Goal: Task Accomplishment & Management: Complete application form

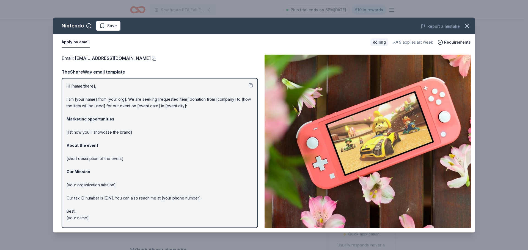
click at [101, 26] on span "Save" at bounding box center [107, 26] width 17 height 7
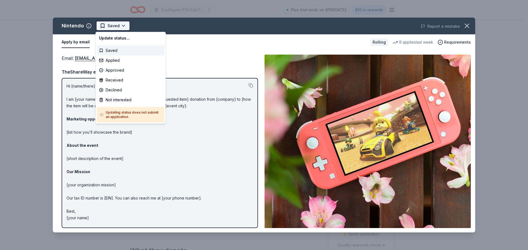
click at [123, 25] on html "Southgate PTA Fall Festival Plus trial ends on 6PM[DATE] $10 in rewards Rolling…" at bounding box center [264, 125] width 528 height 250
click at [120, 59] on div "Applied" at bounding box center [131, 61] width 68 height 10
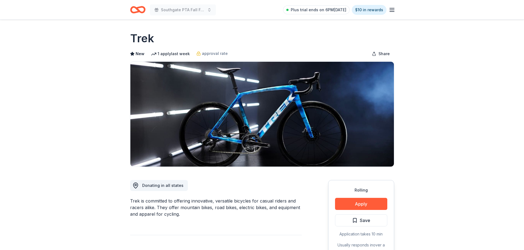
scroll to position [137, 0]
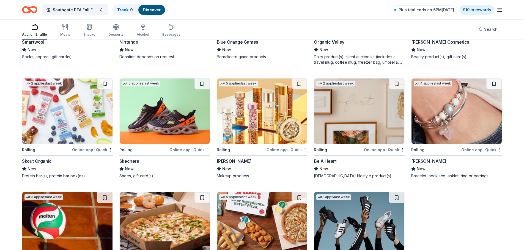
scroll to position [4812, 0]
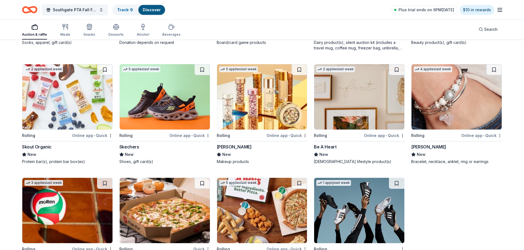
click at [157, 101] on img at bounding box center [165, 96] width 90 height 65
click at [70, 99] on img at bounding box center [67, 96] width 90 height 65
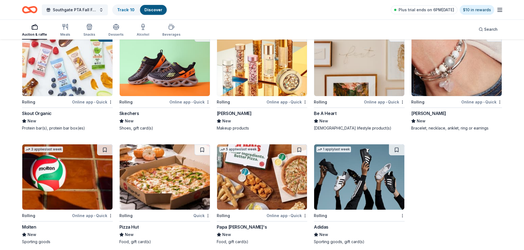
scroll to position [4851, 0]
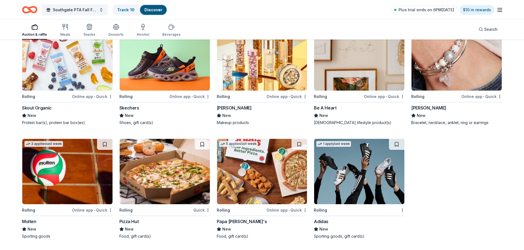
click at [48, 170] on img at bounding box center [67, 171] width 90 height 65
click at [379, 180] on img at bounding box center [359, 171] width 90 height 65
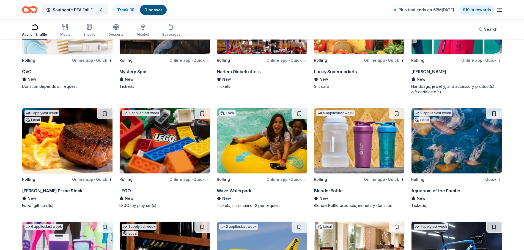
scroll to position [3724, 0]
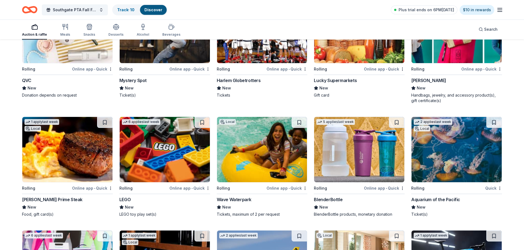
click at [163, 156] on img at bounding box center [165, 149] width 90 height 65
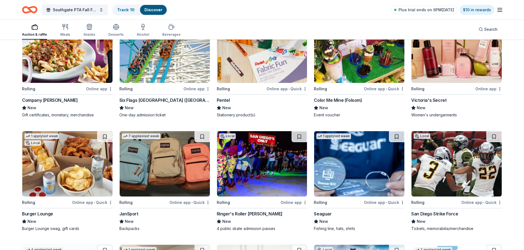
scroll to position [3119, 0]
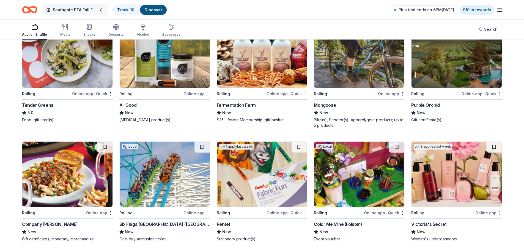
click at [99, 10] on button "Southgate PTA Fall Festival" at bounding box center [75, 9] width 66 height 11
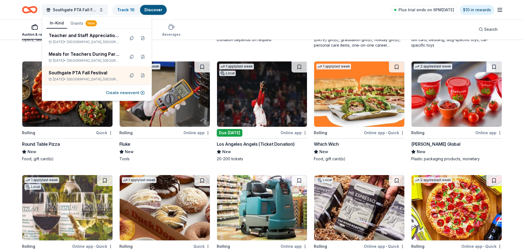
scroll to position [2048, 0]
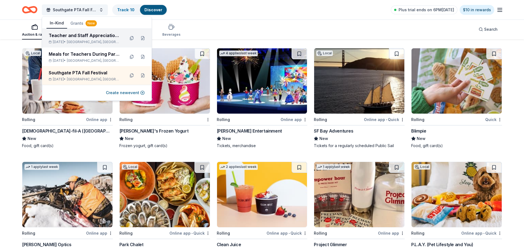
click at [58, 36] on div "Teacher and Staff Appreciation Week" at bounding box center [85, 35] width 72 height 7
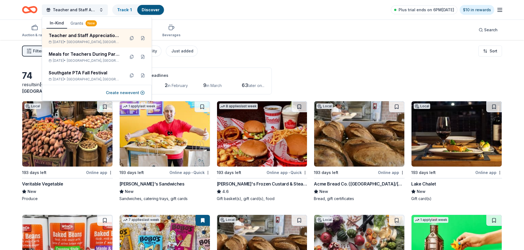
click at [238, 56] on div "Filter 2 Application methods Causes Eligibility Just added Sort" at bounding box center [262, 51] width 524 height 22
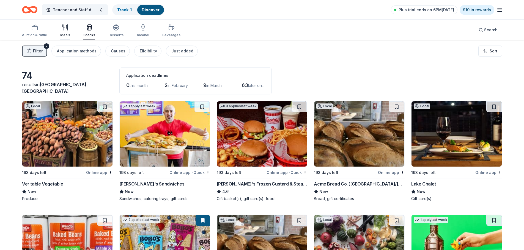
click at [66, 32] on div "Meals" at bounding box center [65, 30] width 10 height 13
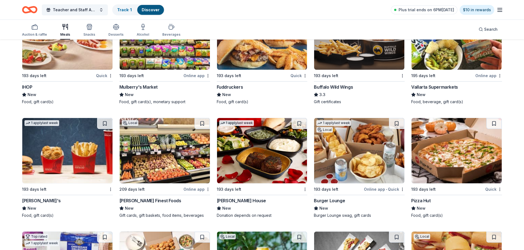
scroll to position [558, 0]
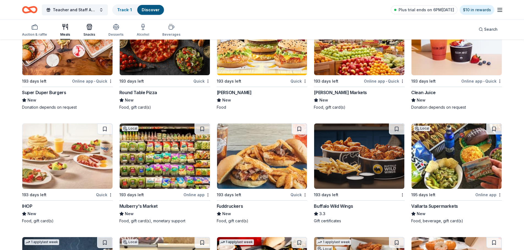
click at [87, 32] on div "Snacks" at bounding box center [89, 34] width 12 height 4
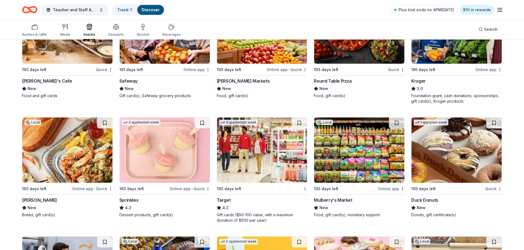
scroll to position [715, 0]
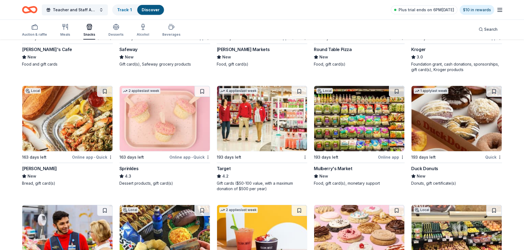
click at [170, 136] on img at bounding box center [165, 118] width 90 height 65
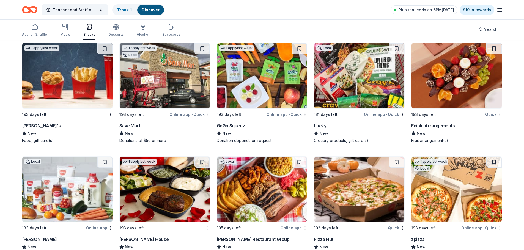
scroll to position [1214, 0]
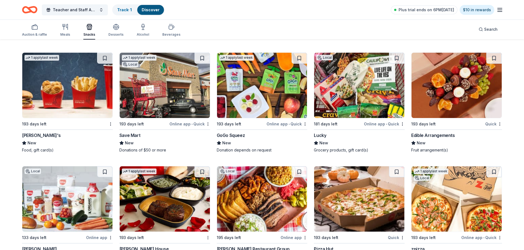
click at [263, 82] on img at bounding box center [262, 85] width 90 height 65
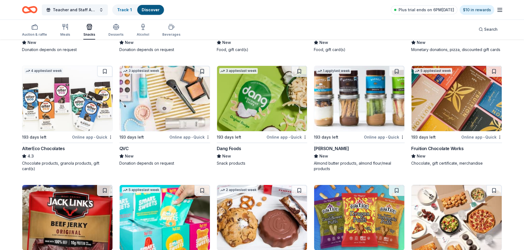
scroll to position [1461, 0]
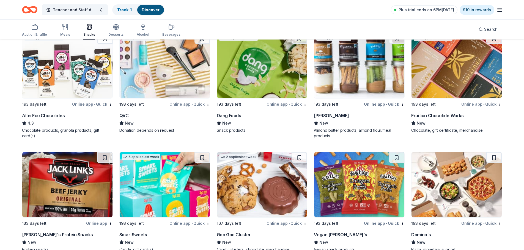
click at [168, 70] on img at bounding box center [165, 65] width 90 height 65
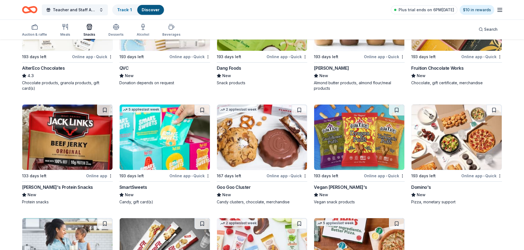
scroll to position [1516, 0]
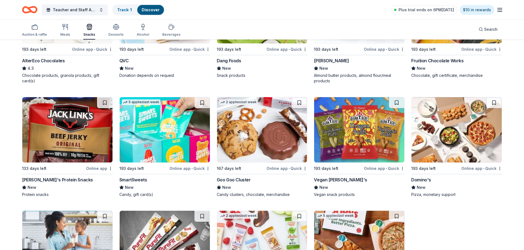
click at [361, 135] on img at bounding box center [359, 129] width 90 height 65
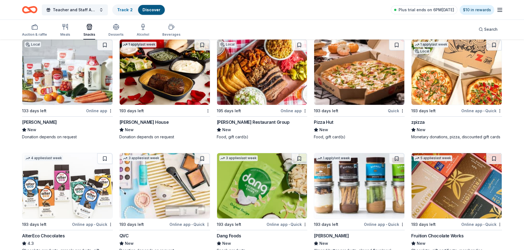
scroll to position [1396, 0]
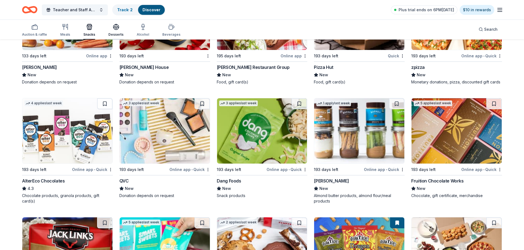
click at [112, 32] on div "Desserts" at bounding box center [115, 30] width 15 height 13
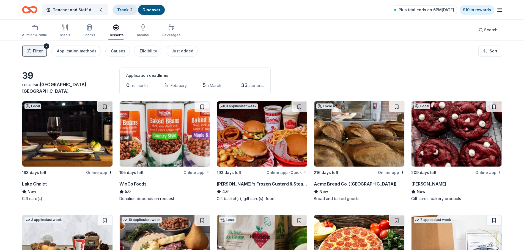
click at [124, 9] on link "Track · 2" at bounding box center [124, 9] width 15 height 5
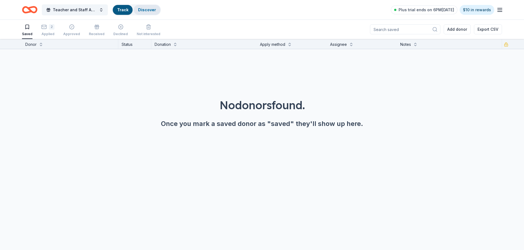
scroll to position [0, 0]
click at [145, 9] on link "Discover" at bounding box center [147, 9] width 18 height 5
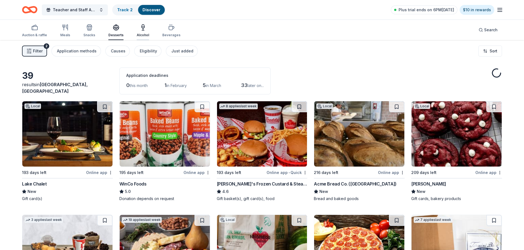
click at [142, 27] on icon "button" at bounding box center [143, 27] width 3 height 0
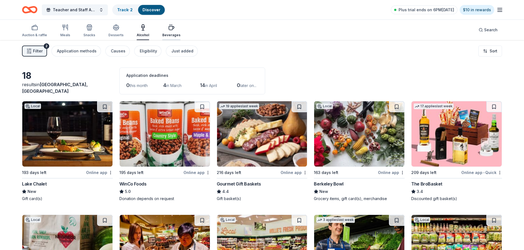
click at [163, 30] on div "button" at bounding box center [171, 27] width 18 height 7
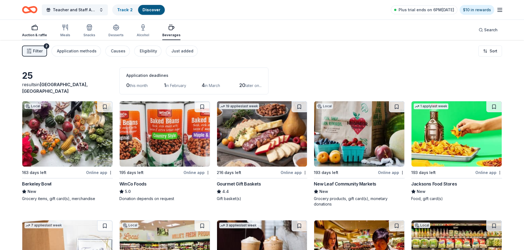
click at [36, 30] on rect "button" at bounding box center [34, 28] width 5 height 4
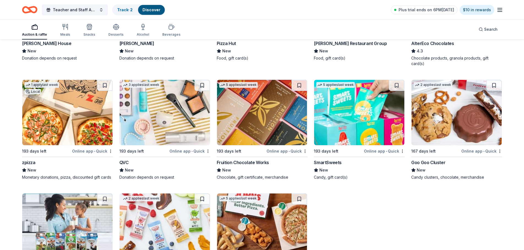
scroll to position [1184, 0]
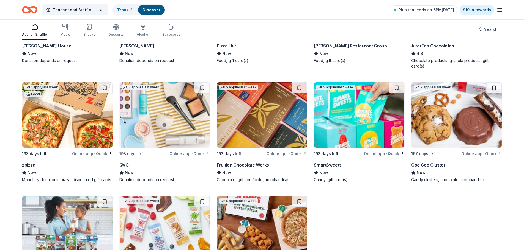
click at [162, 118] on img at bounding box center [165, 114] width 90 height 65
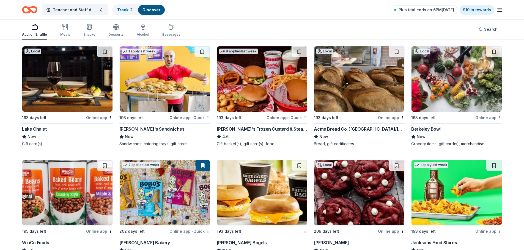
scroll to position [0, 0]
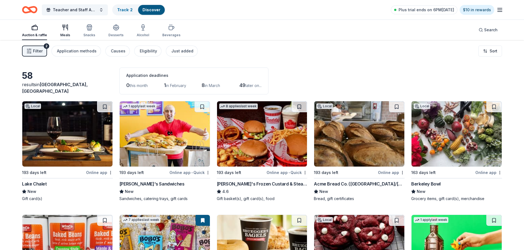
drag, startPoint x: 63, startPoint y: 30, endPoint x: 67, endPoint y: 38, distance: 8.6
click at [64, 30] on icon "button" at bounding box center [64, 27] width 0 height 5
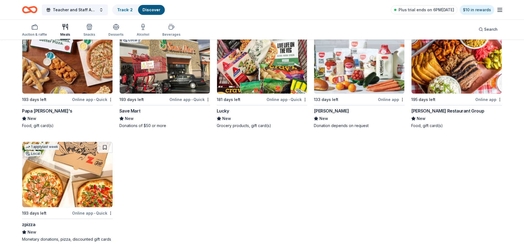
scroll to position [997, 0]
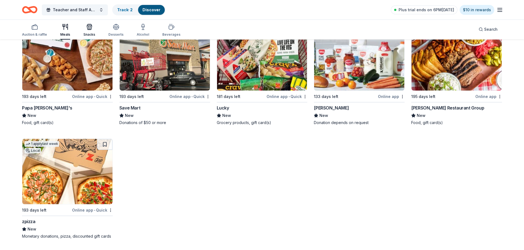
click at [88, 26] on icon "button" at bounding box center [89, 27] width 7 height 7
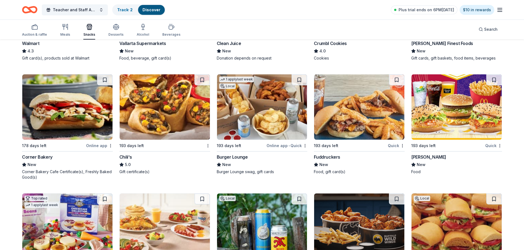
scroll to position [1044, 0]
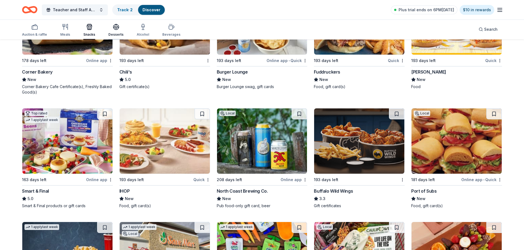
click at [113, 27] on icon "button" at bounding box center [115, 26] width 5 height 4
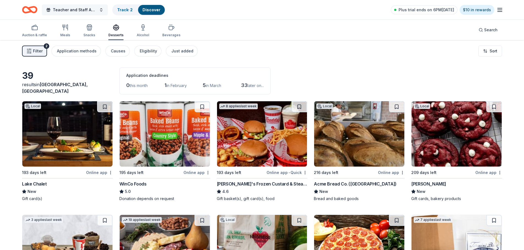
click at [98, 12] on button "Teacher and Staff Appreciation Week" at bounding box center [75, 9] width 66 height 11
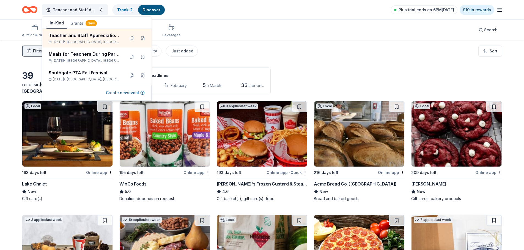
click at [245, 53] on div "Filter 2 Application methods Causes Eligibility Just added Sort" at bounding box center [262, 51] width 524 height 22
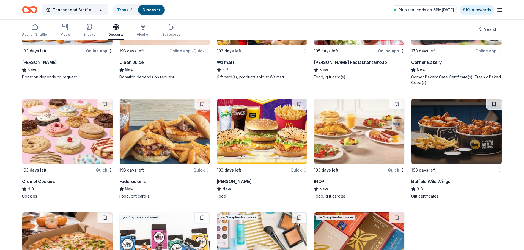
scroll to position [715, 0]
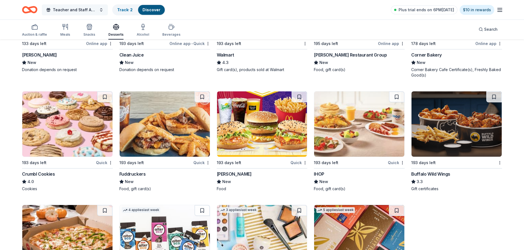
click at [85, 10] on span "Teacher and Staff Appreciation Week" at bounding box center [75, 10] width 44 height 7
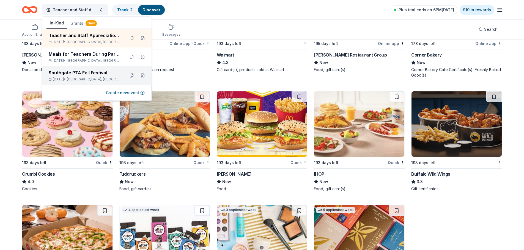
click at [92, 78] on span "Hayward, CA" at bounding box center [94, 79] width 54 height 4
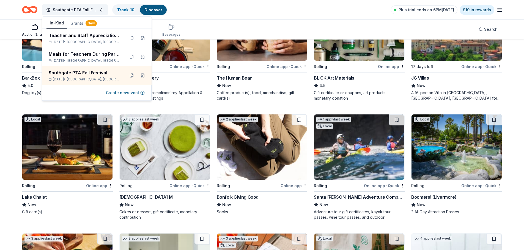
scroll to position [962, 0]
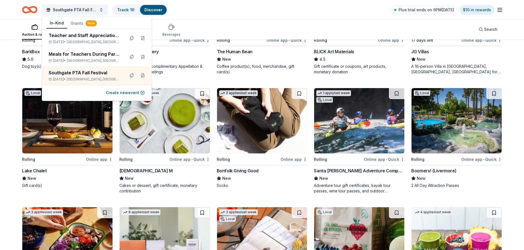
click at [258, 119] on img at bounding box center [262, 120] width 90 height 65
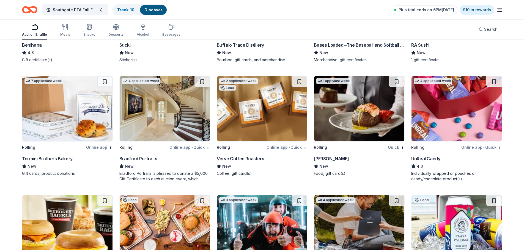
scroll to position [1676, 0]
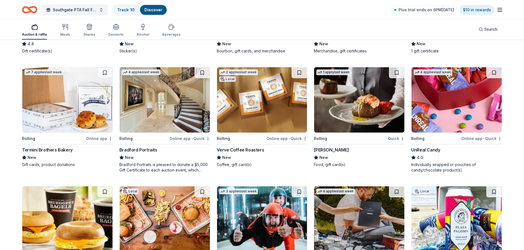
click at [456, 108] on img at bounding box center [456, 99] width 90 height 65
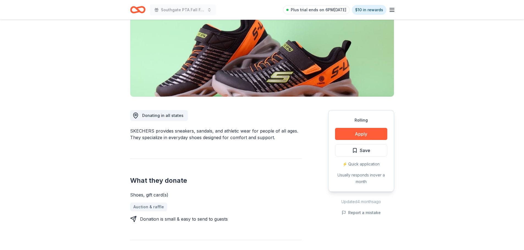
scroll to position [82, 0]
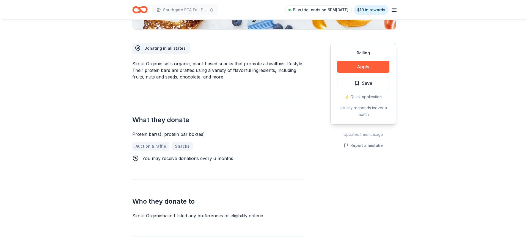
scroll to position [110, 0]
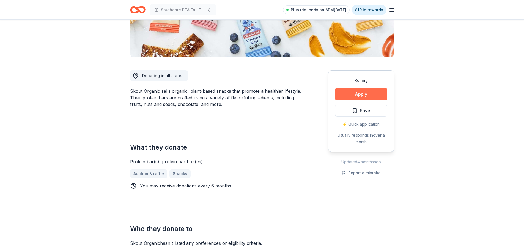
click at [367, 94] on button "Apply" at bounding box center [361, 94] width 52 height 12
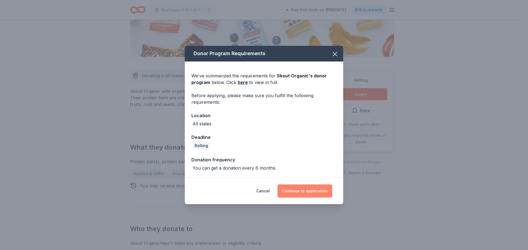
click at [317, 196] on button "Continue to application" at bounding box center [304, 191] width 55 height 13
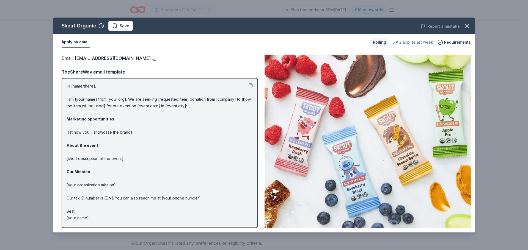
drag, startPoint x: 65, startPoint y: 86, endPoint x: 141, endPoint y: 96, distance: 77.0
click at [141, 95] on div "Hi [name/there], I am [your name] from [your org]. We are seeking [requested it…" at bounding box center [160, 153] width 196 height 150
drag, startPoint x: 66, startPoint y: 85, endPoint x: 130, endPoint y: 98, distance: 65.0
click at [128, 98] on div "Hi [name/there], I am [your name] from [your org]. We are seeking [requested it…" at bounding box center [160, 153] width 196 height 150
drag, startPoint x: 95, startPoint y: 220, endPoint x: 85, endPoint y: 110, distance: 110.6
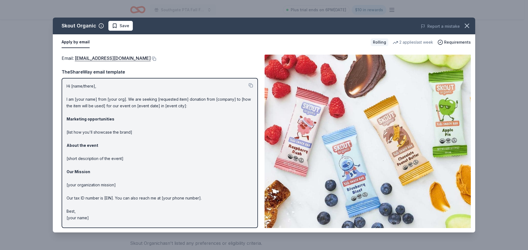
click at [80, 120] on p "Hi [name/there], I am [your name] from [your org]. We are seeking [requested it…" at bounding box center [160, 152] width 186 height 139
drag, startPoint x: 67, startPoint y: 85, endPoint x: 122, endPoint y: 182, distance: 111.6
click at [122, 182] on p "Hi [name/there], I am [your name] from [your org]. We are seeking [requested it…" at bounding box center [160, 152] width 186 height 139
click at [166, 154] on p "Hi [name/there], I am [your name] from [your org]. We are seeking [requested it…" at bounding box center [160, 152] width 186 height 139
click at [151, 59] on button at bounding box center [153, 59] width 5 height 4
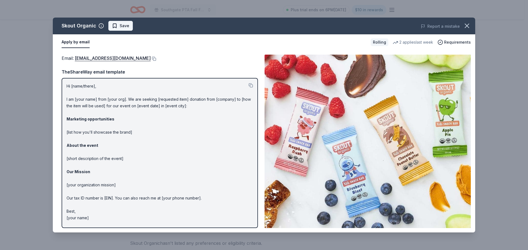
click at [122, 26] on span "Save" at bounding box center [125, 26] width 10 height 7
click at [135, 29] on html "Southgate PTA Fall Festival Plus trial ends on 6PM, 10/2 $10 in rewards Rolling…" at bounding box center [264, 125] width 528 height 250
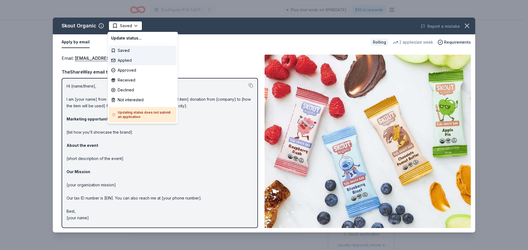
click at [125, 62] on div "Applied" at bounding box center [143, 61] width 68 height 10
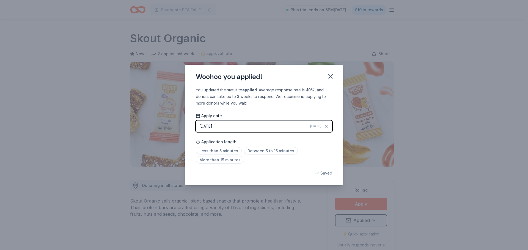
click at [227, 128] on button "09/25/2025 Today" at bounding box center [264, 127] width 136 height 12
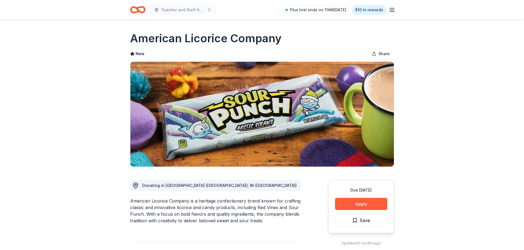
scroll to position [27, 0]
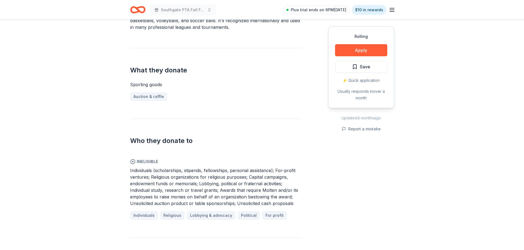
scroll to position [192, 0]
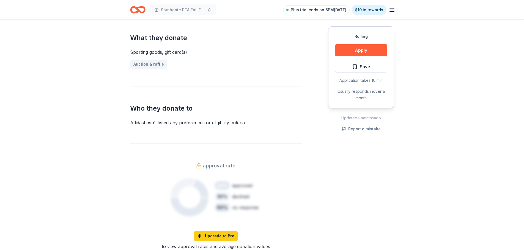
scroll to position [220, 0]
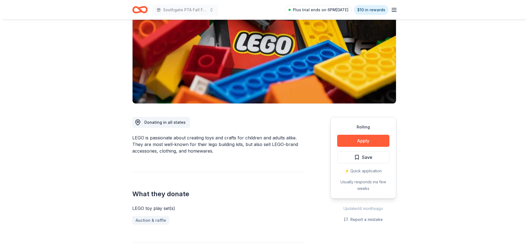
scroll to position [82, 0]
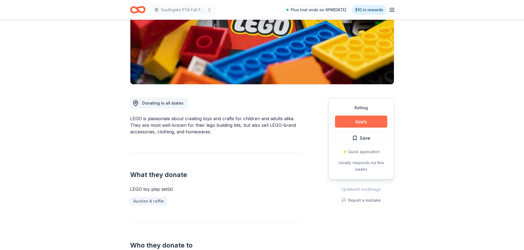
click at [378, 118] on button "Apply" at bounding box center [361, 122] width 52 height 12
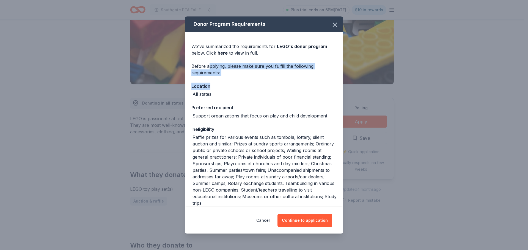
drag, startPoint x: 209, startPoint y: 66, endPoint x: 302, endPoint y: 85, distance: 94.9
click at [302, 83] on div "We've summarized the requirements for LEGO 's donor program below. Click here t…" at bounding box center [264, 134] width 158 height 204
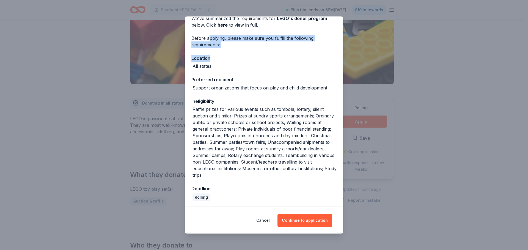
scroll to position [29, 0]
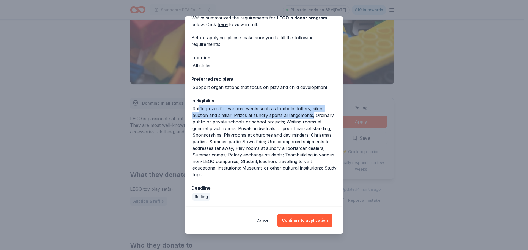
drag, startPoint x: 200, startPoint y: 109, endPoint x: 321, endPoint y: 119, distance: 121.8
click at [321, 119] on div "Raffle prizes for various events such as tombola, lottery, silent auction and s…" at bounding box center [264, 142] width 144 height 73
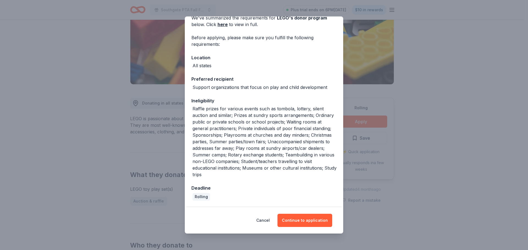
click at [316, 120] on div "Raffle prizes for various events such as tombola, lottery, silent auction and s…" at bounding box center [264, 142] width 144 height 73
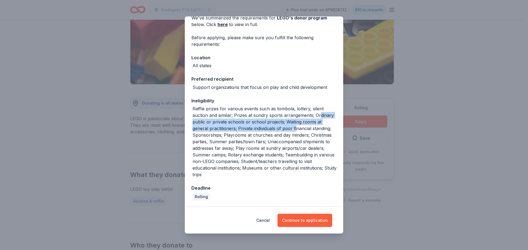
drag, startPoint x: 197, startPoint y: 122, endPoint x: 315, endPoint y: 128, distance: 118.6
click at [315, 128] on div "Raffle prizes for various events such as tombola, lottery, silent auction and s…" at bounding box center [264, 142] width 144 height 73
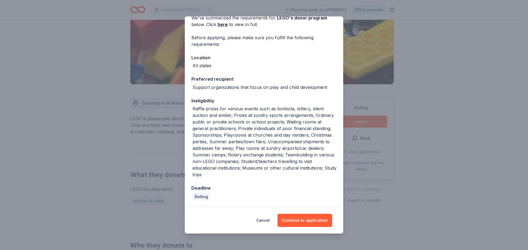
drag, startPoint x: 294, startPoint y: 134, endPoint x: 288, endPoint y: 133, distance: 6.1
click at [294, 134] on div "Raffle prizes for various events such as tombola, lottery, silent auction and s…" at bounding box center [264, 142] width 144 height 73
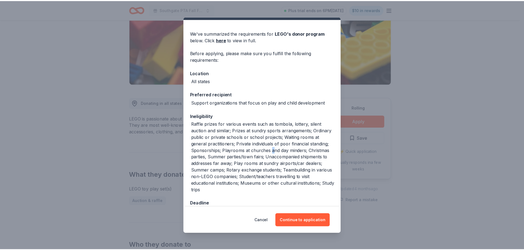
scroll to position [0, 0]
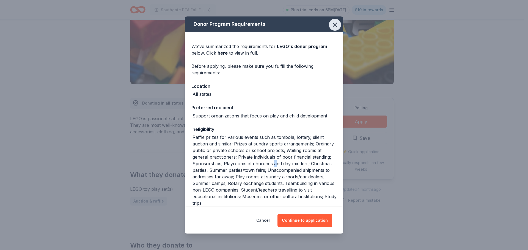
click at [332, 22] on icon "button" at bounding box center [335, 25] width 8 height 8
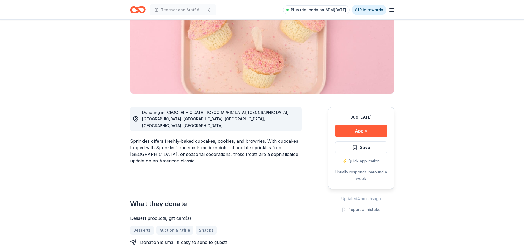
scroll to position [192, 0]
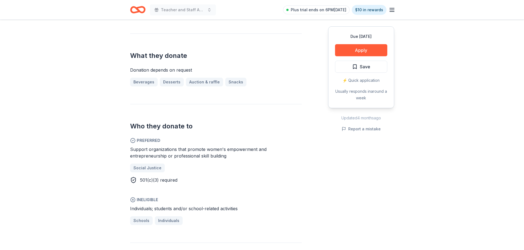
scroll to position [220, 0]
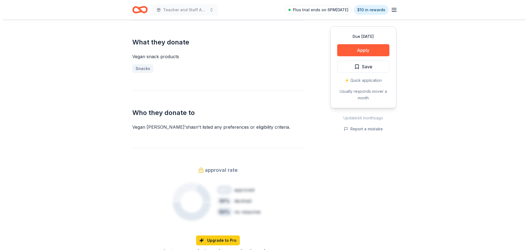
scroll to position [110, 0]
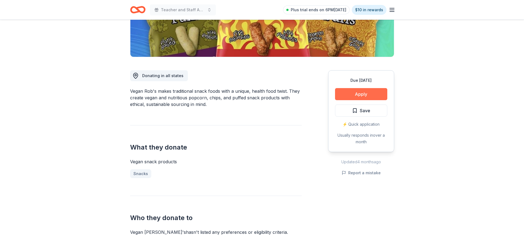
click at [368, 96] on button "Apply" at bounding box center [361, 94] width 52 height 12
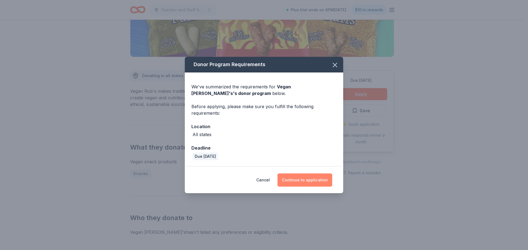
click at [313, 182] on button "Continue to application" at bounding box center [304, 180] width 55 height 13
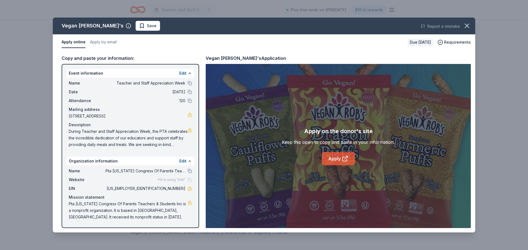
click at [341, 161] on link "Apply" at bounding box center [338, 158] width 33 height 13
click at [139, 25] on span "Save" at bounding box center [147, 26] width 17 height 7
click at [129, 25] on html "Teacher and Staff Appreciation Week Plus trial ends on 6PM, 10/2 $10 in rewards…" at bounding box center [264, 125] width 528 height 250
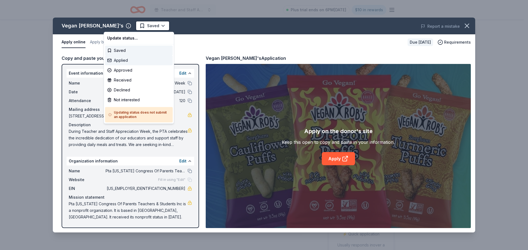
click at [127, 60] on div "Applied" at bounding box center [139, 61] width 68 height 10
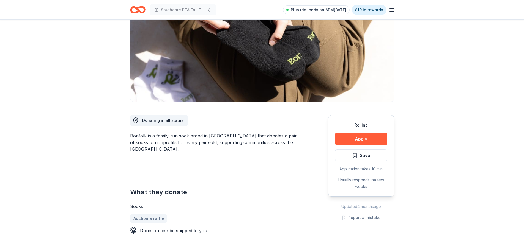
scroll to position [55, 0]
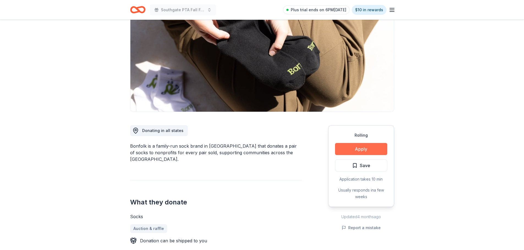
click at [373, 149] on button "Apply" at bounding box center [361, 149] width 52 height 12
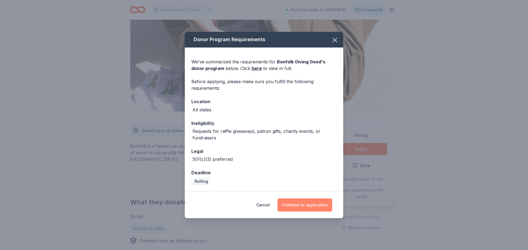
click at [307, 207] on button "Continue to application" at bounding box center [304, 205] width 55 height 13
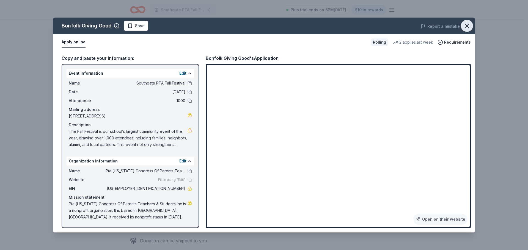
click at [467, 24] on icon "button" at bounding box center [467, 26] width 8 height 8
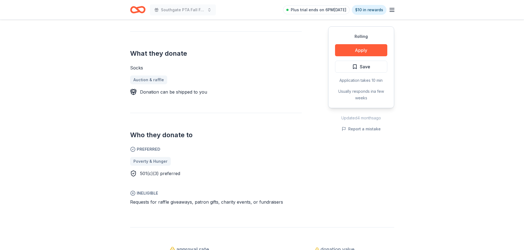
scroll to position [220, 0]
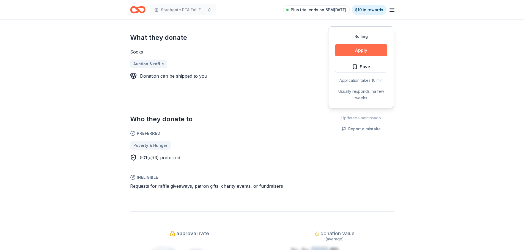
click at [374, 51] on button "Apply" at bounding box center [361, 50] width 52 height 12
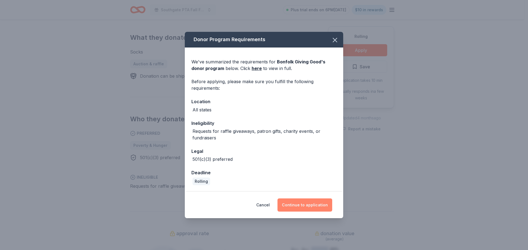
click at [301, 207] on button "Continue to application" at bounding box center [304, 205] width 55 height 13
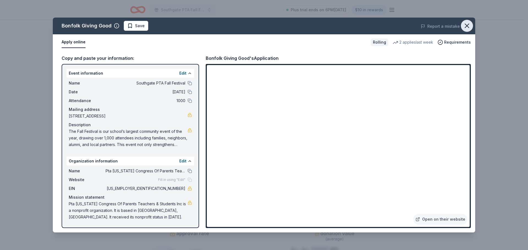
click at [466, 25] on icon "button" at bounding box center [467, 26] width 4 height 4
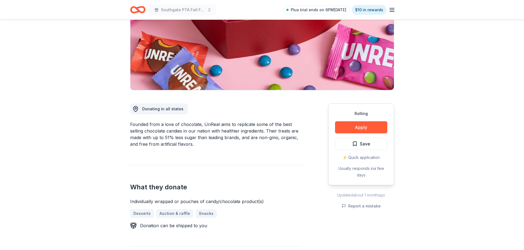
scroll to position [82, 0]
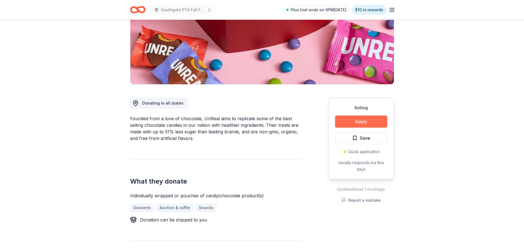
click at [355, 119] on button "Apply" at bounding box center [361, 122] width 52 height 12
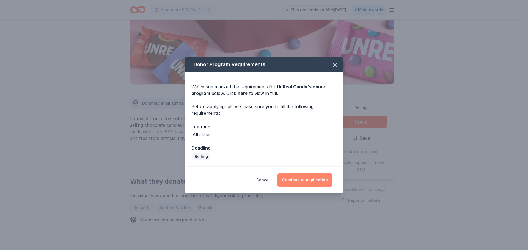
click at [312, 187] on button "Continue to application" at bounding box center [304, 180] width 55 height 13
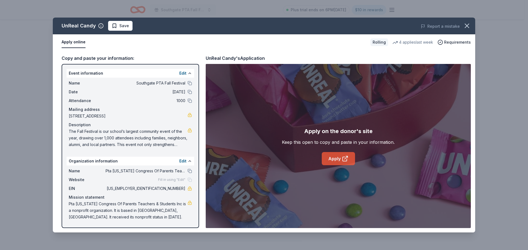
click at [337, 156] on link "Apply" at bounding box center [338, 158] width 33 height 13
click at [333, 159] on link "Apply" at bounding box center [338, 158] width 33 height 13
click at [466, 25] on icon "button" at bounding box center [467, 26] width 4 height 4
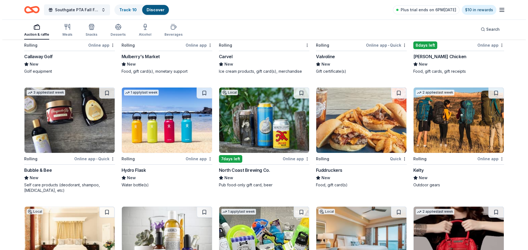
scroll to position [2583, 0]
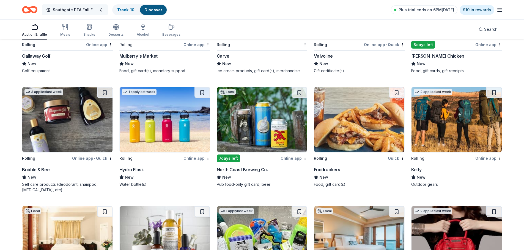
click at [84, 10] on span "Southgate PTA Fall Festival" at bounding box center [75, 10] width 44 height 7
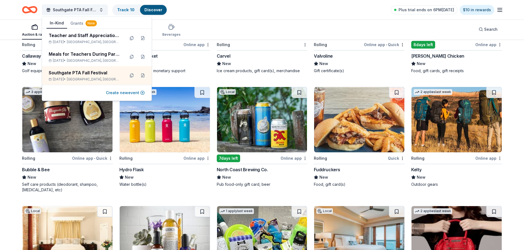
click at [122, 92] on button "Create new event" at bounding box center [125, 93] width 39 height 7
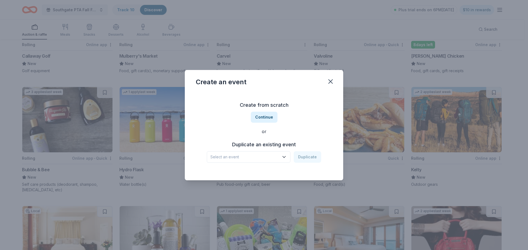
click at [234, 159] on span "Select an event" at bounding box center [244, 157] width 69 height 7
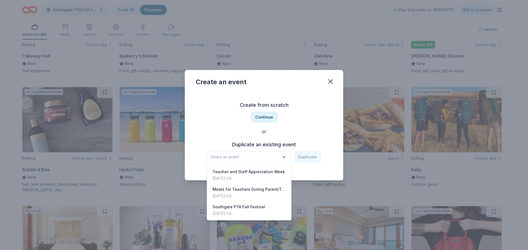
click at [258, 118] on div "Create from scratch Continue or Duplicate an existing event Select an event Dup…" at bounding box center [264, 132] width 136 height 80
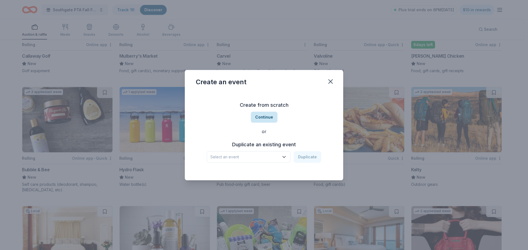
click at [262, 115] on button "Continue" at bounding box center [264, 117] width 27 height 11
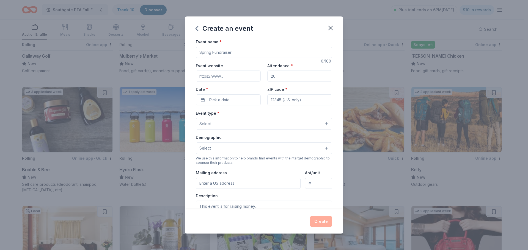
click at [226, 53] on input "Event name *" at bounding box center [264, 52] width 136 height 11
type input "Fun Run 2026"
click at [234, 75] on input "Event website" at bounding box center [228, 76] width 65 height 11
paste input "https://sites.google.com/view/southgateelementarypta/events/fun-run"
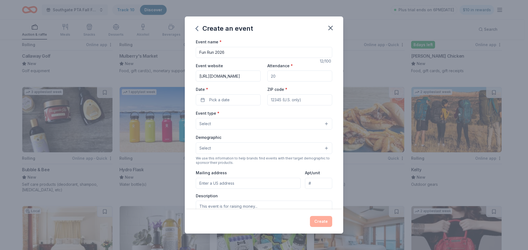
type input "https://sites.google.com/view/southgateelementarypta/events/fun-run"
click at [287, 76] on input "Attendance *" at bounding box center [299, 76] width 65 height 11
type input "800"
click at [222, 102] on span "Pick a date" at bounding box center [219, 100] width 20 height 7
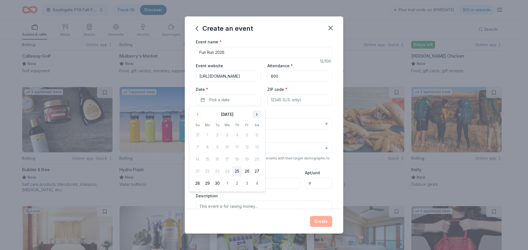
click at [256, 114] on button "Go to next month" at bounding box center [257, 115] width 8 height 8
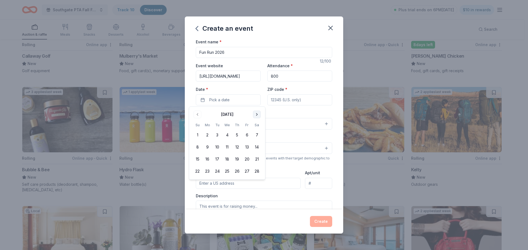
click at [256, 114] on button "Go to next month" at bounding box center [257, 115] width 8 height 8
click at [247, 135] on button "6" at bounding box center [247, 135] width 10 height 10
click at [289, 97] on input "ZIP code *" at bounding box center [299, 100] width 65 height 11
type input "94545"
click at [232, 125] on button "Select" at bounding box center [264, 124] width 136 height 12
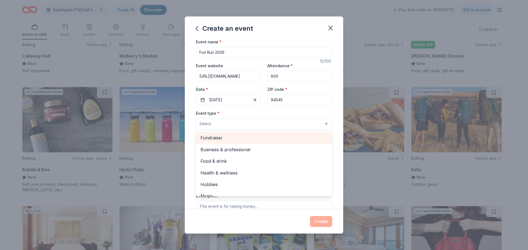
click at [235, 137] on span "Fundraiser" at bounding box center [263, 137] width 127 height 7
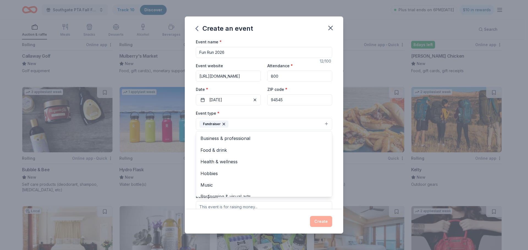
click at [187, 130] on div "Event name * Fun Run 2026 12 /100 Event website https://sites.google.com/view/s…" at bounding box center [264, 123] width 158 height 171
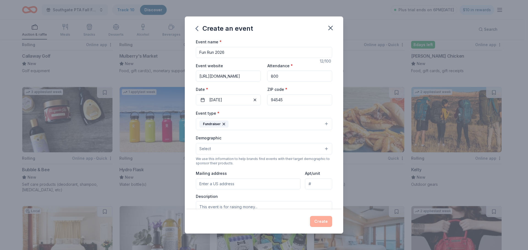
click at [233, 146] on button "Select" at bounding box center [264, 149] width 136 height 12
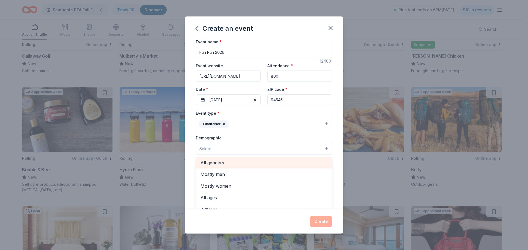
click at [229, 164] on span "All genders" at bounding box center [263, 162] width 127 height 7
click at [218, 162] on span "All ages" at bounding box center [263, 159] width 127 height 7
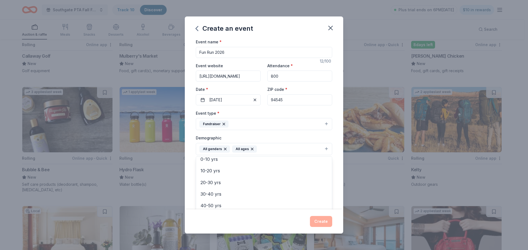
scroll to position [13, 0]
click at [338, 190] on div "Event name * Fun Run 2026 12 /100 Event website https://sites.google.com/view/s…" at bounding box center [264, 123] width 158 height 171
click at [226, 184] on input "Mailing address" at bounding box center [248, 184] width 105 height 11
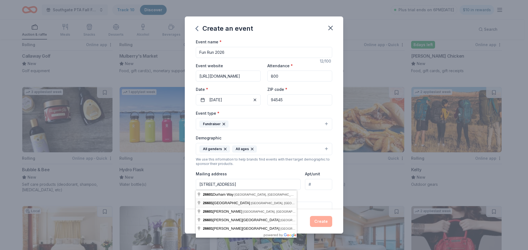
type input "26601 Calaroga Avenue, Hayward, CA, 94545"
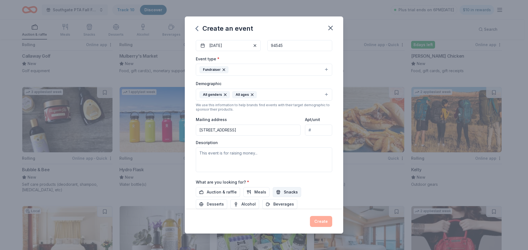
scroll to position [55, 0]
click at [254, 153] on textarea at bounding box center [264, 159] width 136 height 25
click at [224, 156] on textarea at bounding box center [264, 159] width 136 height 25
paste textarea "The Southgate Fun Run is one of our biggest fundraisers of the year, combining …"
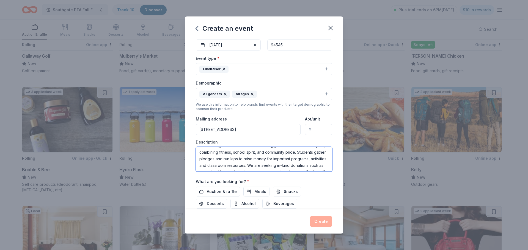
scroll to position [0, 0]
drag, startPoint x: 206, startPoint y: 166, endPoint x: 286, endPoint y: 166, distance: 80.0
click at [286, 166] on textarea "The Southgate Fun Run is one of our biggest fundraisers of the year, combining …" at bounding box center [264, 159] width 136 height 25
click at [264, 164] on textarea "The Southgate Fun Run is one of our biggest fundraisers of the year, combining …" at bounding box center [264, 159] width 136 height 25
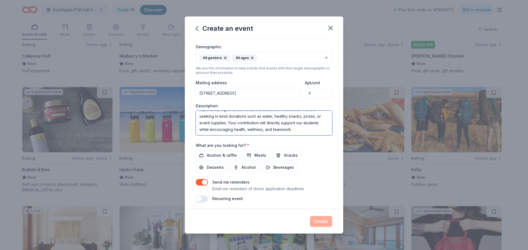
scroll to position [93, 0]
type textarea "The Southgate Fun Run is one of our biggest fundraisers of the year, combining …"
click at [284, 154] on span "Snacks" at bounding box center [291, 154] width 14 height 7
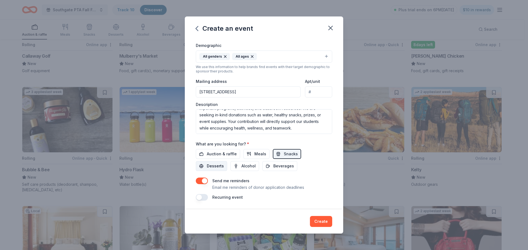
click at [215, 167] on span "Desserts" at bounding box center [215, 166] width 17 height 7
click at [283, 168] on span "Beverages" at bounding box center [283, 166] width 21 height 7
click at [212, 168] on span "Desserts" at bounding box center [215, 166] width 17 height 7
click at [257, 154] on span "Meals" at bounding box center [260, 154] width 12 height 7
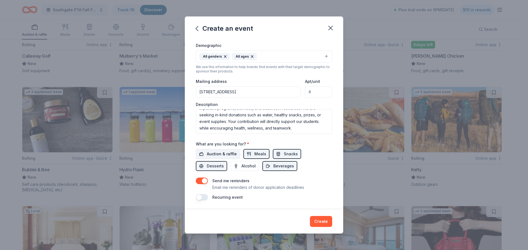
click at [218, 157] on span "Auction & raffle" at bounding box center [222, 154] width 30 height 7
click at [202, 196] on button "button" at bounding box center [202, 197] width 12 height 7
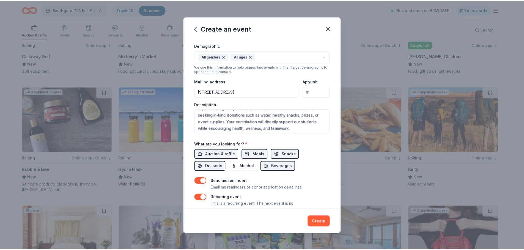
scroll to position [112, 0]
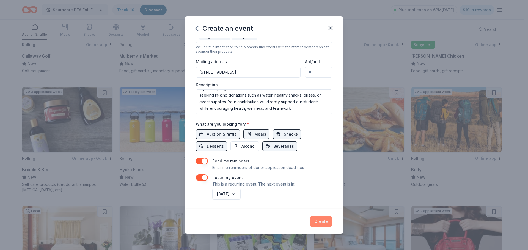
click at [325, 222] on button "Create" at bounding box center [321, 221] width 22 height 11
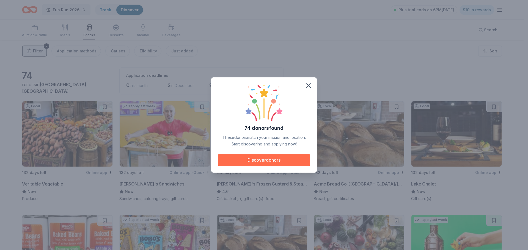
click at [280, 160] on button "Discover donors" at bounding box center [264, 160] width 92 height 12
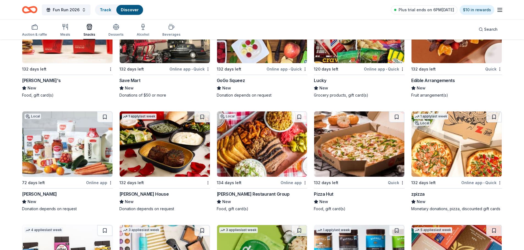
scroll to position [1502, 0]
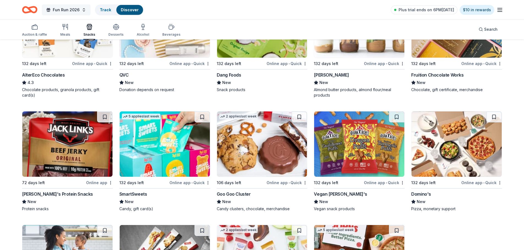
click at [67, 11] on span "Fun Run 2026" at bounding box center [66, 10] width 27 height 7
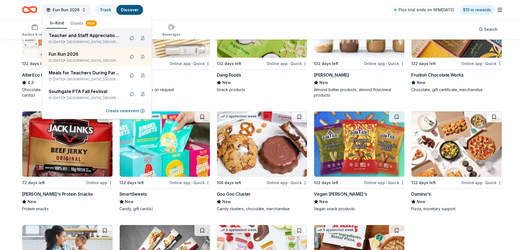
click at [85, 38] on div "Teacher and Staff Appreciation Week" at bounding box center [85, 35] width 72 height 7
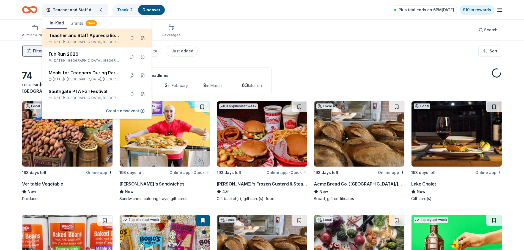
click at [89, 38] on div "Teacher and Staff Appreciation Week" at bounding box center [85, 35] width 72 height 7
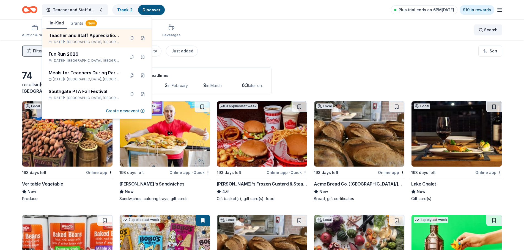
click at [489, 28] on span "Search" at bounding box center [490, 30] width 13 height 7
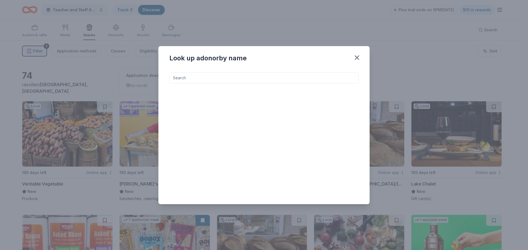
click at [261, 77] on input at bounding box center [263, 78] width 189 height 11
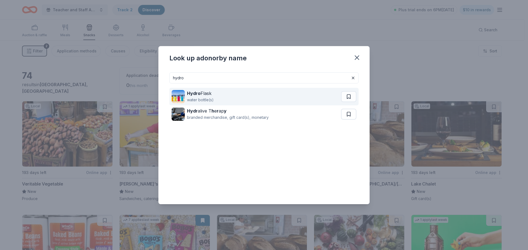
type input "hydro"
click at [236, 96] on div "Hydro Flask water bottle(s)" at bounding box center [255, 97] width 169 height 18
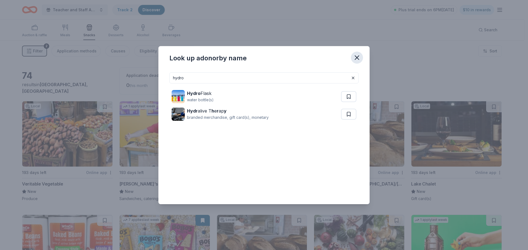
click at [356, 57] on icon "button" at bounding box center [357, 58] width 4 height 4
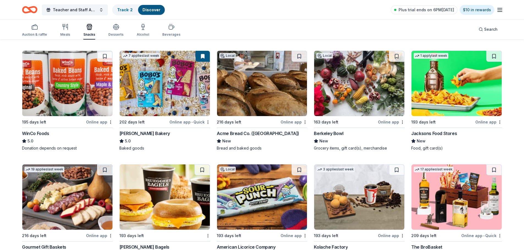
scroll to position [192, 0]
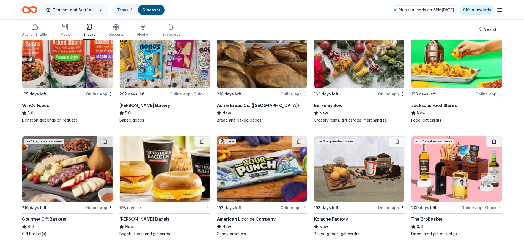
click at [58, 11] on span "Teacher and Staff Appreciation Week" at bounding box center [75, 10] width 44 height 7
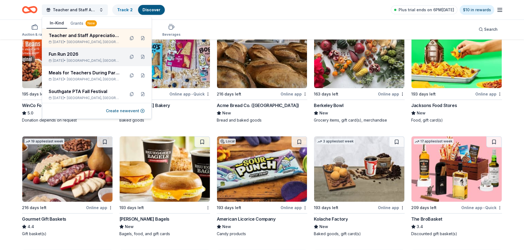
click at [84, 53] on div "Fun Run 2026" at bounding box center [85, 54] width 72 height 7
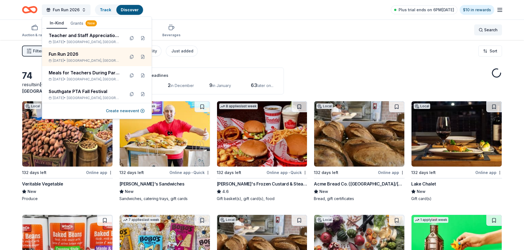
click at [483, 30] on div "Search" at bounding box center [487, 30] width 19 height 7
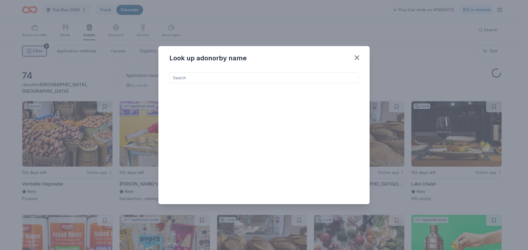
click at [269, 77] on input at bounding box center [263, 78] width 189 height 11
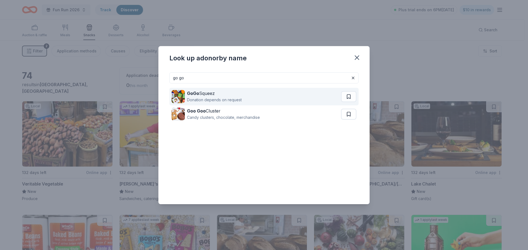
type input "go go"
click at [266, 97] on div "GoGo Squeez Donation depends on request" at bounding box center [255, 97] width 169 height 18
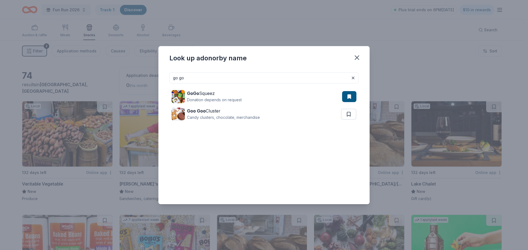
click at [424, 53] on div "Look up a donor by name go go GoGo Squeez Donation depends on request Goo Goo C…" at bounding box center [264, 125] width 528 height 250
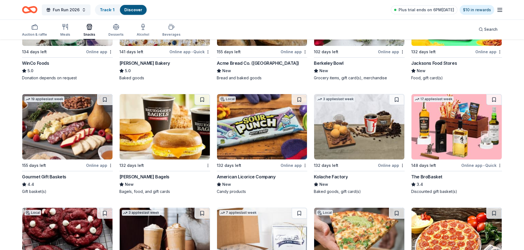
scroll to position [247, 0]
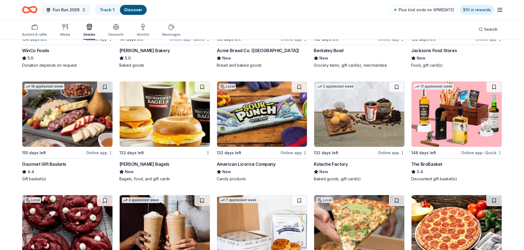
click at [77, 9] on span "Fun Run 2026" at bounding box center [66, 10] width 27 height 7
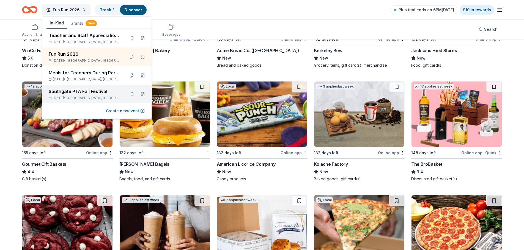
click at [90, 94] on div "Southgate PTA Fall Festival" at bounding box center [85, 91] width 72 height 7
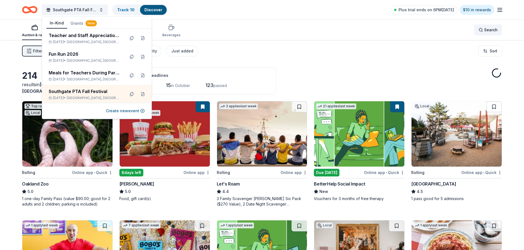
click at [484, 29] on div "Search" at bounding box center [487, 30] width 19 height 7
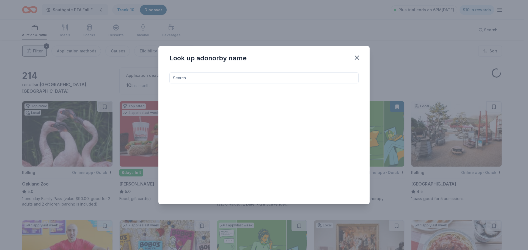
click at [293, 80] on input at bounding box center [263, 78] width 189 height 11
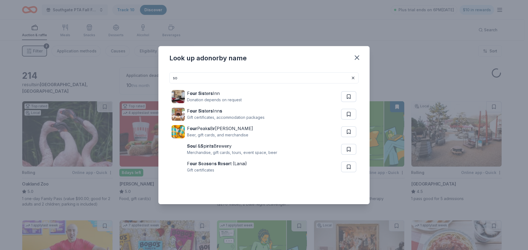
type input "s"
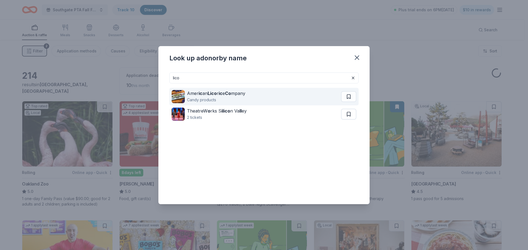
type input "lico"
click at [209, 92] on strong "Lico" at bounding box center [211, 93] width 9 height 5
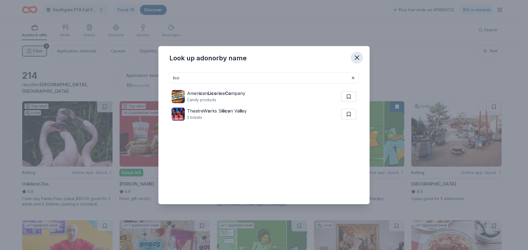
click at [356, 56] on icon "button" at bounding box center [357, 58] width 8 height 8
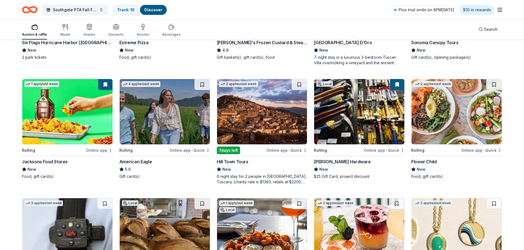
scroll to position [605, 0]
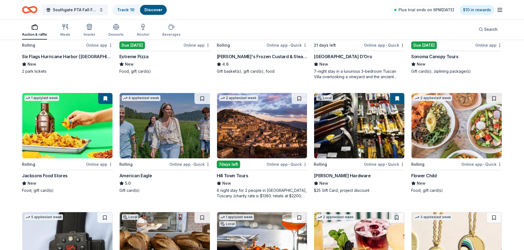
click at [81, 132] on img at bounding box center [67, 125] width 90 height 65
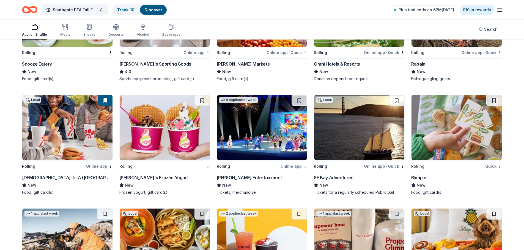
scroll to position [2006, 0]
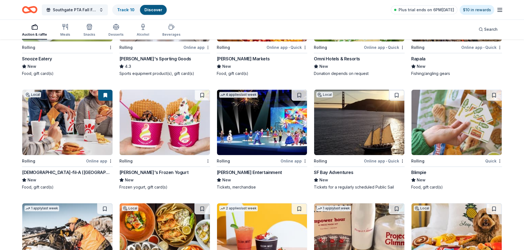
click at [268, 132] on img at bounding box center [262, 122] width 90 height 65
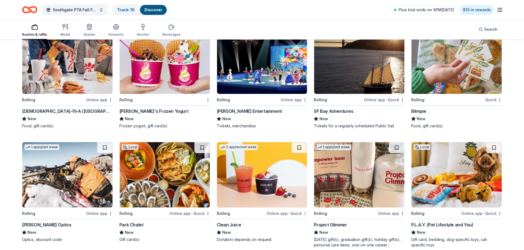
scroll to position [2144, 0]
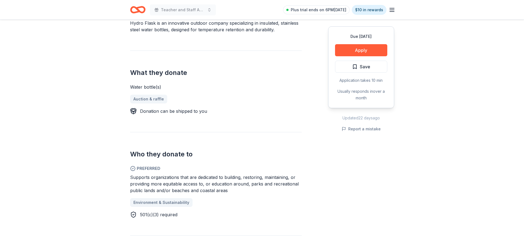
scroll to position [192, 0]
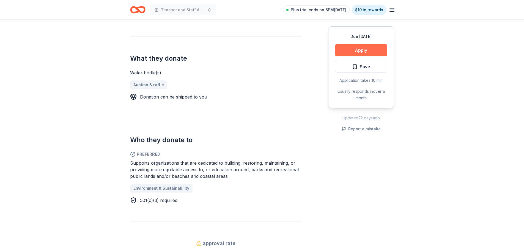
click at [345, 51] on button "Apply" at bounding box center [361, 50] width 52 height 12
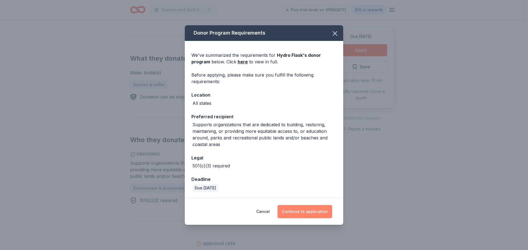
click at [311, 214] on button "Continue to application" at bounding box center [304, 211] width 55 height 13
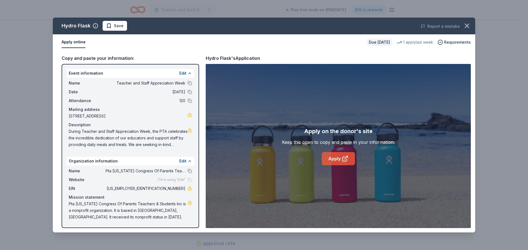
click at [333, 159] on link "Apply" at bounding box center [338, 158] width 33 height 13
click at [465, 23] on icon "button" at bounding box center [467, 26] width 8 height 8
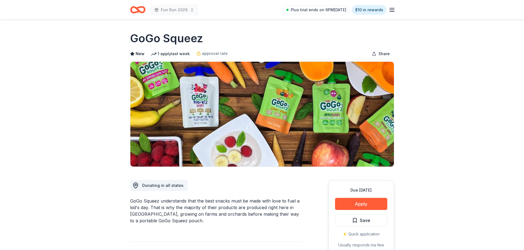
drag, startPoint x: 369, startPoint y: 201, endPoint x: 282, endPoint y: 205, distance: 87.2
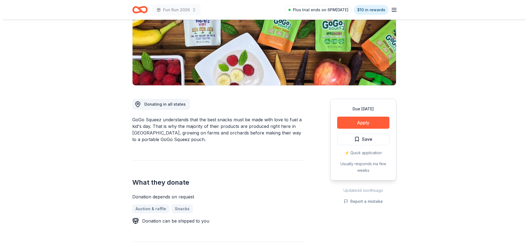
scroll to position [137, 0]
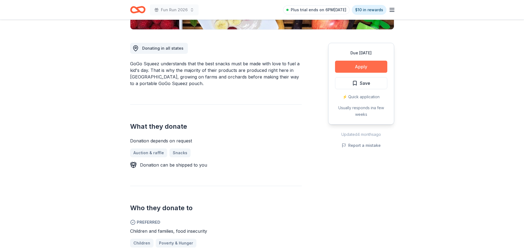
click at [371, 64] on button "Apply" at bounding box center [361, 67] width 52 height 12
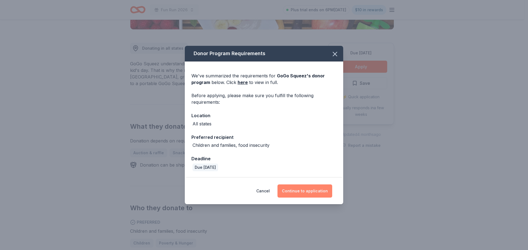
click at [305, 193] on button "Continue to application" at bounding box center [304, 191] width 55 height 13
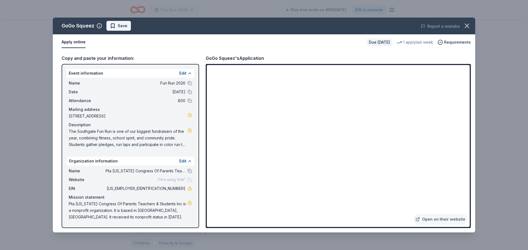
click at [119, 26] on span "Save" at bounding box center [123, 26] width 10 height 7
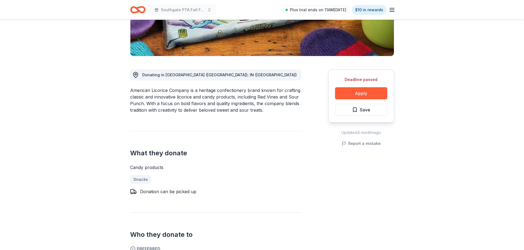
scroll to position [110, 0]
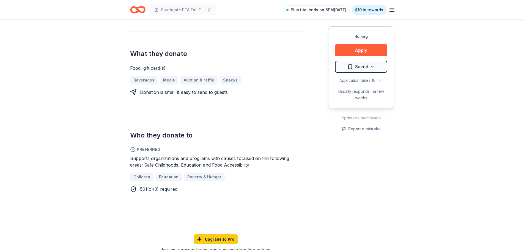
scroll to position [220, 0]
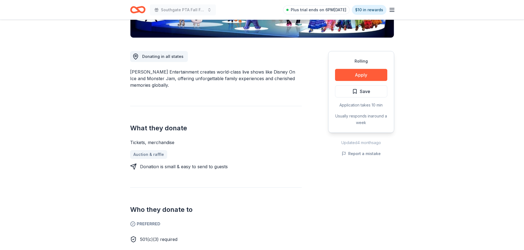
scroll to position [27, 0]
